Goal: Task Accomplishment & Management: Complete application form

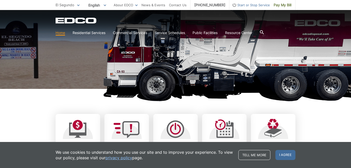
scroll to position [84, 0]
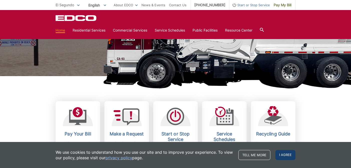
click at [287, 157] on span "I agree" at bounding box center [285, 155] width 20 height 10
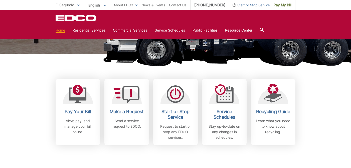
scroll to position [102, 0]
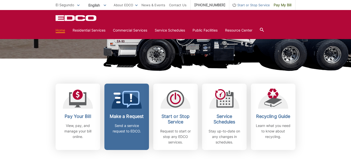
click at [127, 99] on icon at bounding box center [127, 99] width 26 height 17
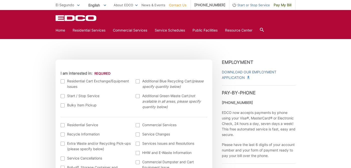
scroll to position [132, 0]
click at [62, 106] on div at bounding box center [63, 105] width 4 height 4
click at [0, 0] on input "Bulky Item Pickup" at bounding box center [0, 0] width 0 height 0
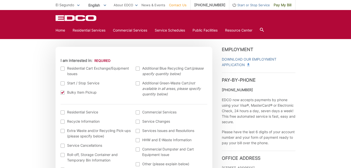
scroll to position [143, 0]
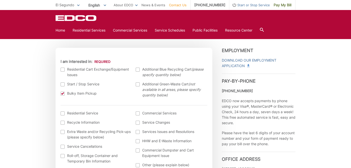
click at [62, 114] on div at bounding box center [63, 113] width 4 height 4
click at [0, 0] on input "I am interested in: (continued) *" at bounding box center [0, 0] width 0 height 0
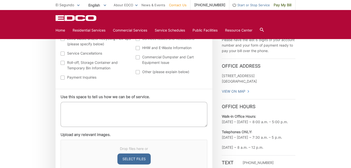
scroll to position [251, 0]
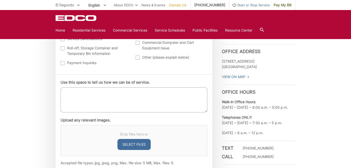
click at [92, 106] on textarea "Use this space to tell us how we can be of service." at bounding box center [134, 99] width 147 height 25
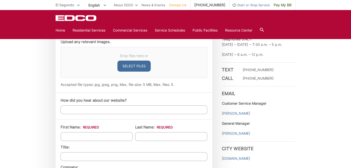
scroll to position [334, 0]
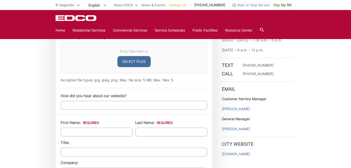
type textarea "Hello we have a patio chair for trash pickup."
click at [97, 108] on input "How did you hear about our website?" at bounding box center [134, 105] width 147 height 9
click at [93, 131] on input "First Name: *" at bounding box center [97, 132] width 72 height 9
type input "[PERSON_NAME]"
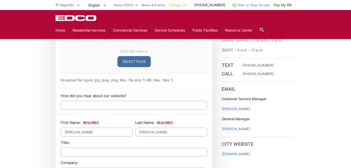
type input "[STREET_ADDRESS][US_STATE]"
type input "[GEOGRAPHIC_DATA], [GEOGRAPHIC_DATA]"
type input "90245"
type input "8582125070"
type input "[EMAIL_ADDRESS][DOMAIN_NAME]"
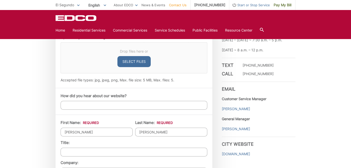
type input "[EMAIL_ADDRESS][DOMAIN_NAME]"
type input "[PHONE_NUMBER]"
drag, startPoint x: 142, startPoint y: 133, endPoint x: 131, endPoint y: 131, distance: 11.6
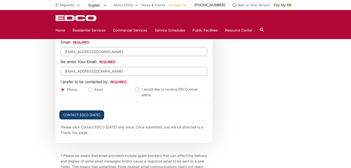
scroll to position [572, 0]
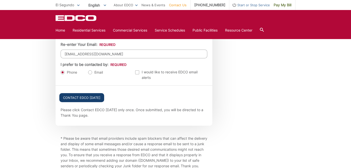
type input "[PERSON_NAME]"
click at [86, 100] on input "Contact EDCO [DATE]" at bounding box center [81, 97] width 45 height 9
